Goal: Check status

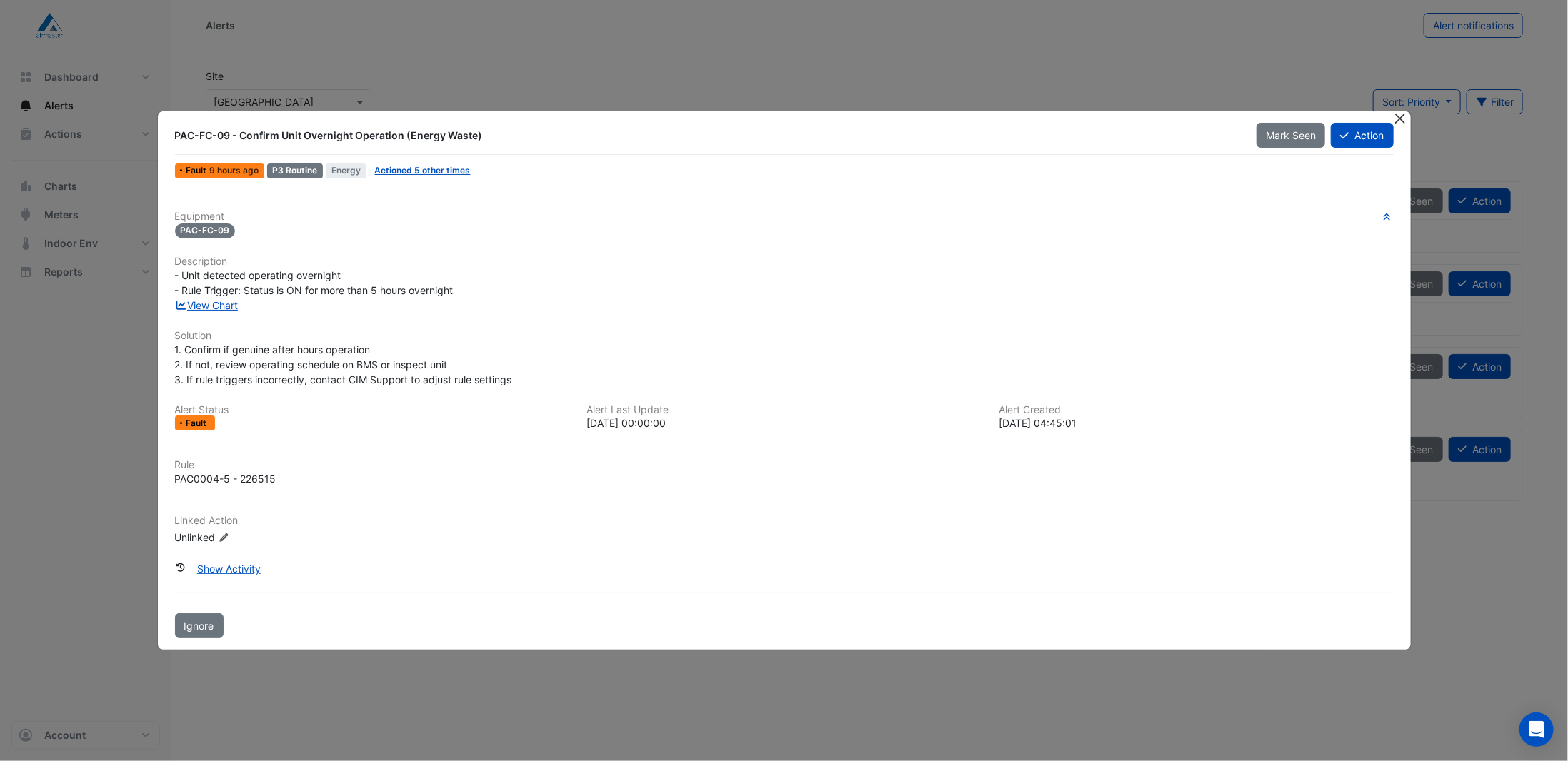
click at [1401, 120] on button "Close" at bounding box center [1400, 118] width 15 height 15
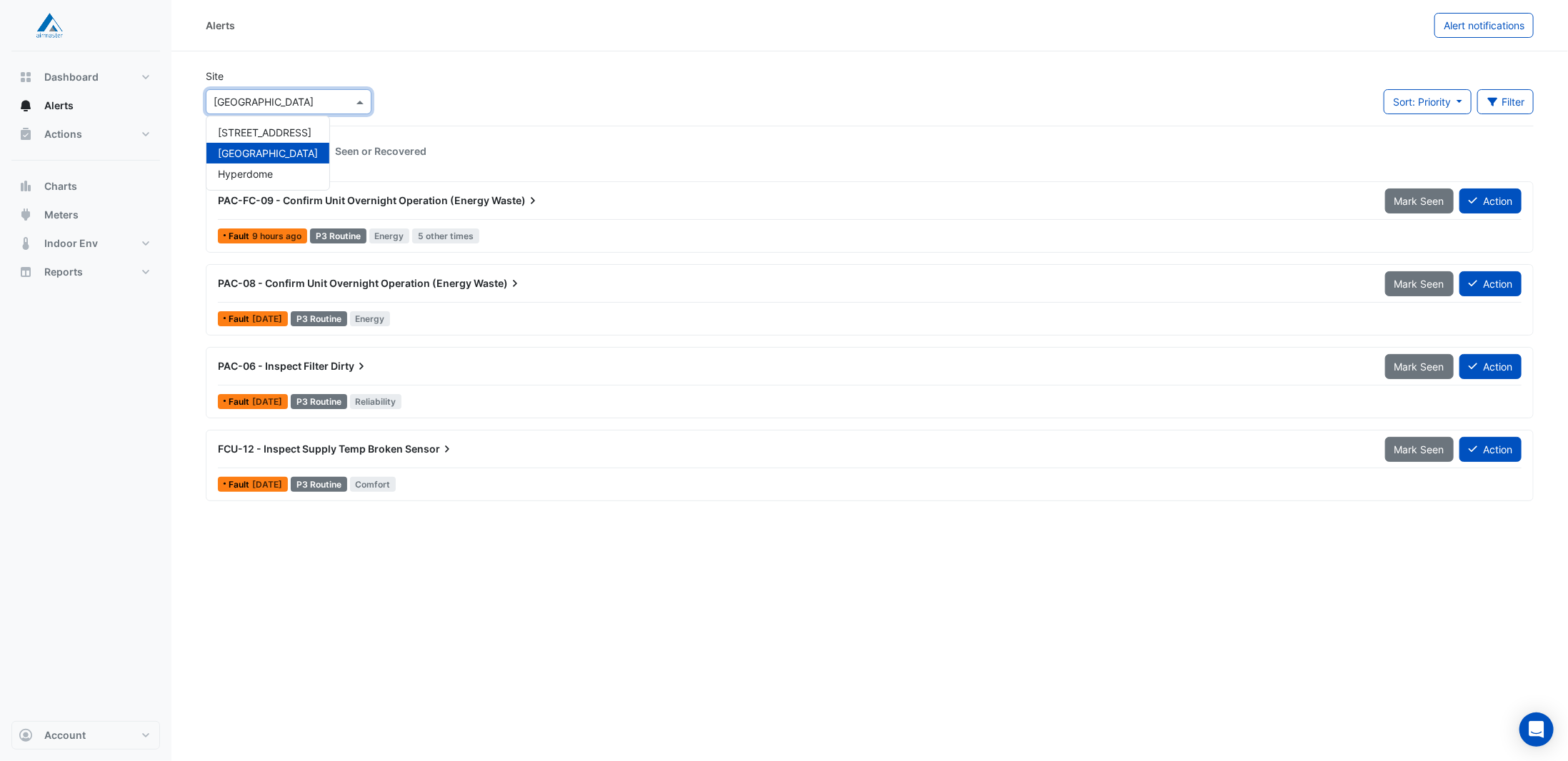
click at [365, 101] on span at bounding box center [361, 101] width 17 height 15
click at [240, 177] on span "Hyperdome" at bounding box center [245, 174] width 55 height 13
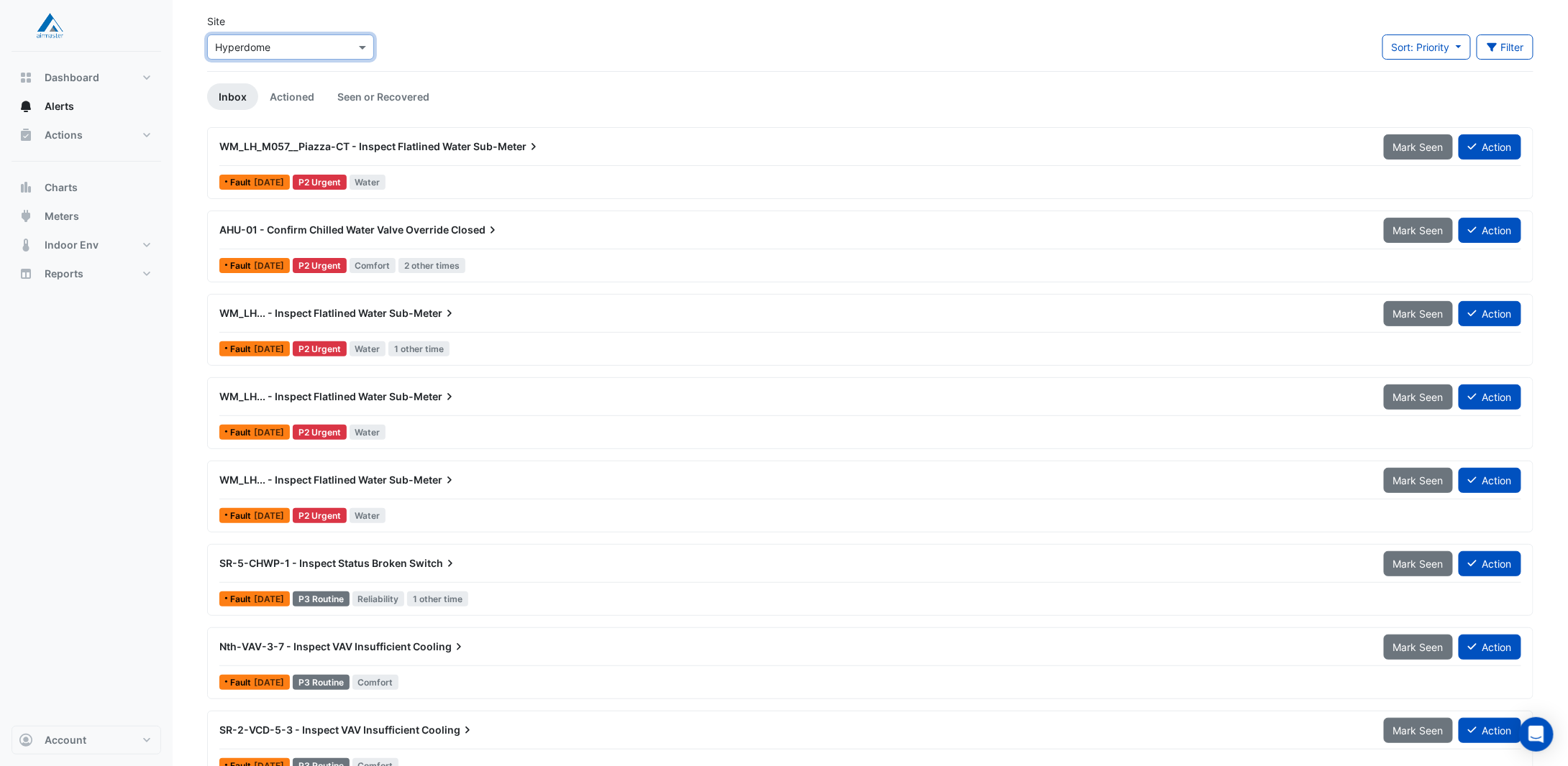
scroll to position [72, 0]
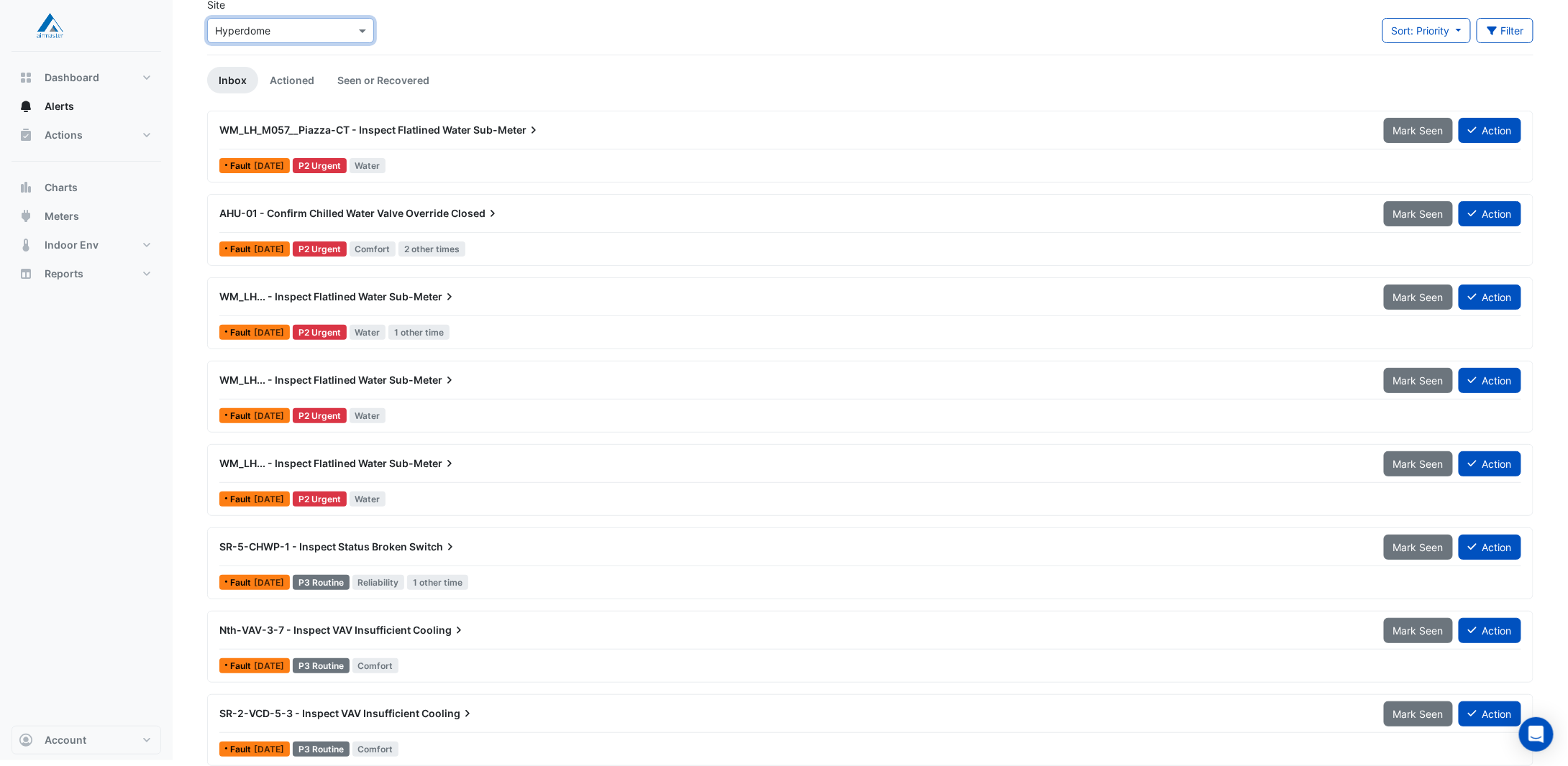
click at [323, 292] on span "WM_LH... - Inspect Flatlined Water" at bounding box center [302, 296] width 167 height 13
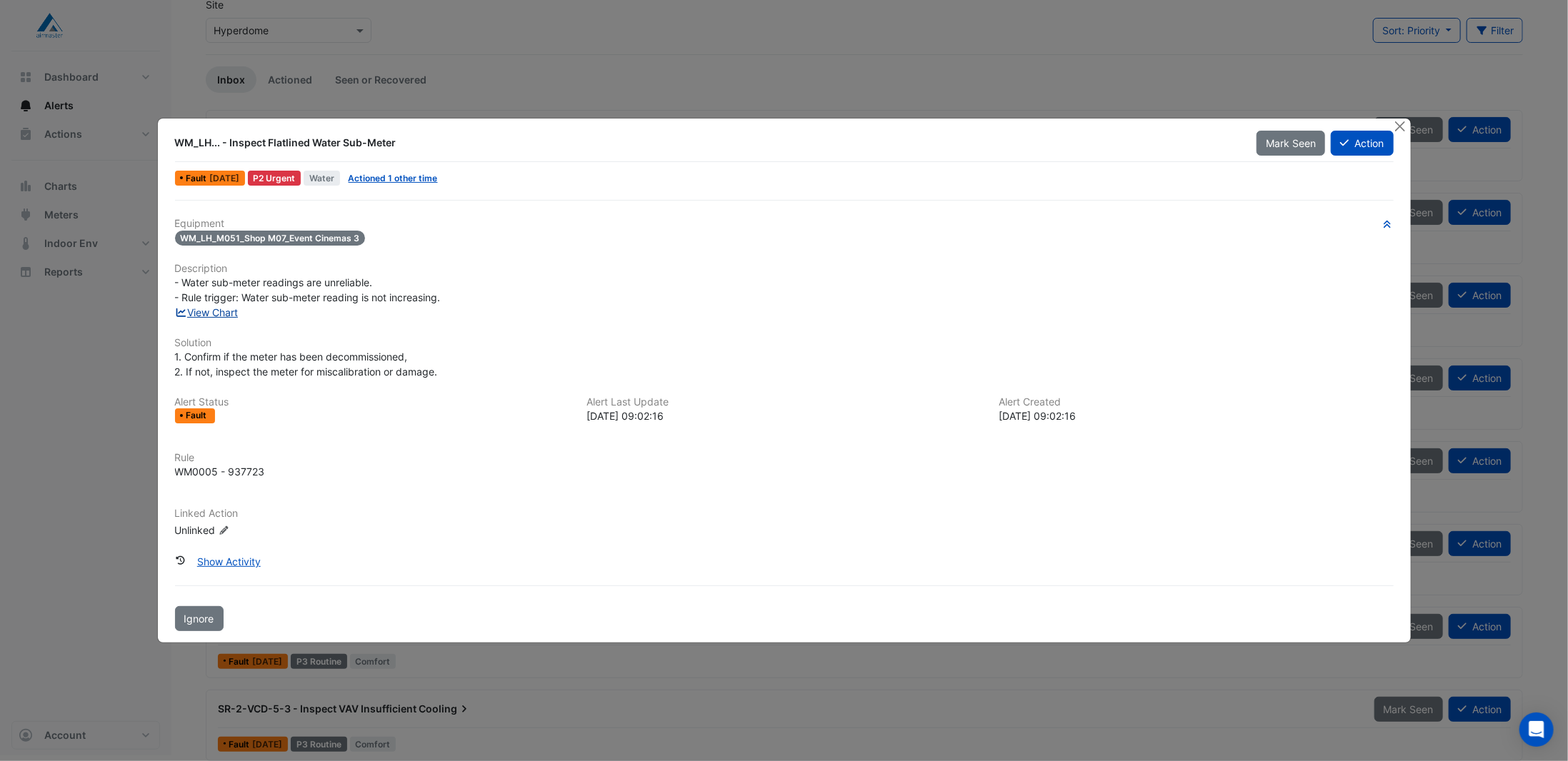
click at [215, 317] on link "View Chart" at bounding box center [206, 313] width 63 height 13
click at [1398, 129] on button "Close" at bounding box center [1400, 125] width 15 height 15
